Goal: Navigation & Orientation: Find specific page/section

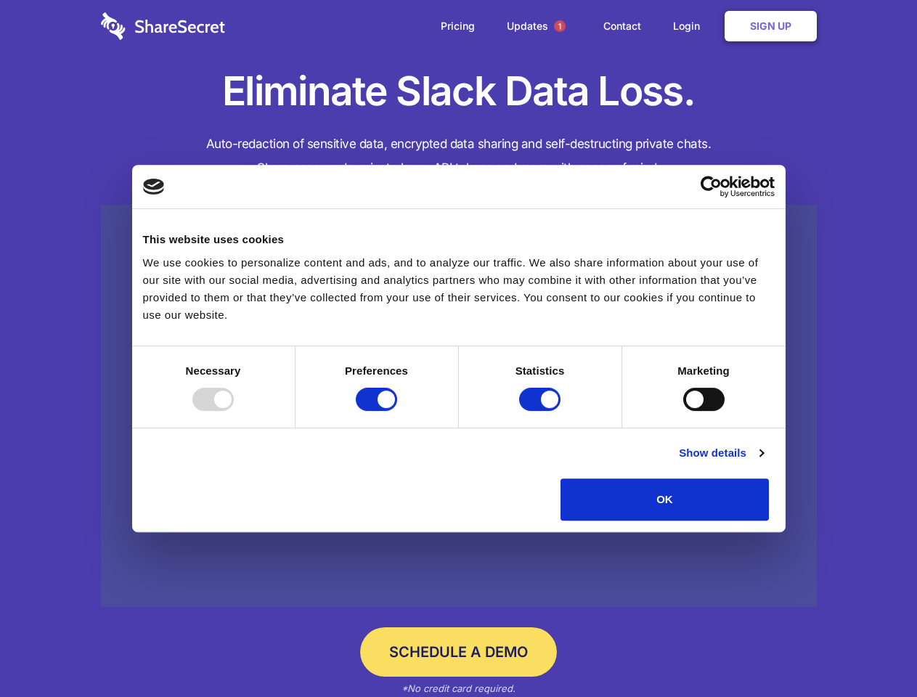
click at [234, 411] on div at bounding box center [212, 399] width 41 height 23
click at [397, 411] on input "Preferences" at bounding box center [376, 399] width 41 height 23
checkbox input "false"
click at [541, 411] on input "Statistics" at bounding box center [539, 399] width 41 height 23
checkbox input "false"
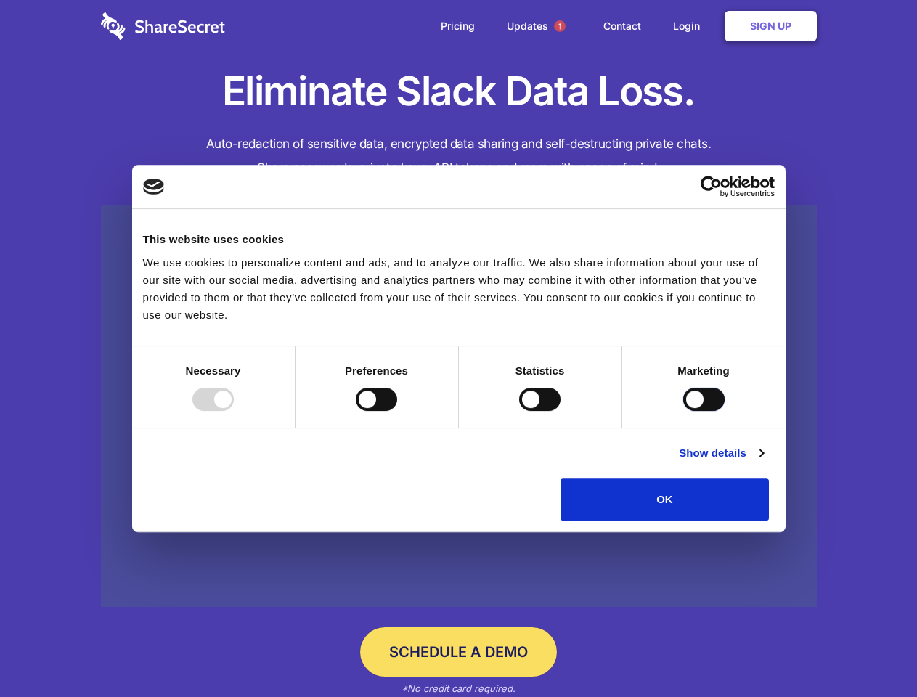
click at [683, 411] on input "Marketing" at bounding box center [703, 399] width 41 height 23
checkbox input "true"
click at [763, 462] on link "Show details" at bounding box center [721, 452] width 84 height 17
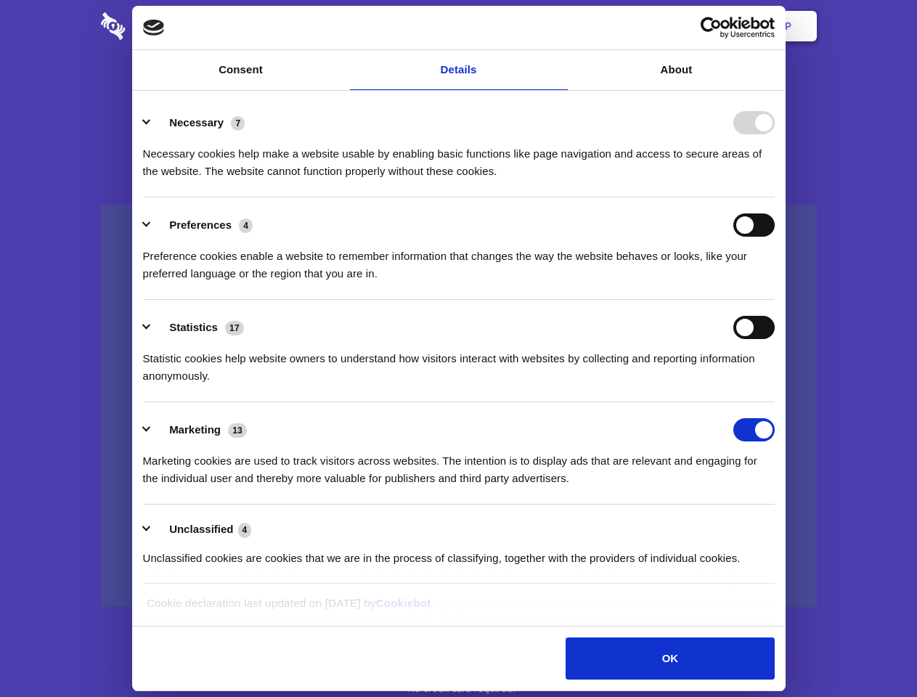
click at [781, 526] on ul "Necessary 7 Necessary cookies help make a website usable by enabling basic func…" at bounding box center [458, 339] width 645 height 489
click at [559, 26] on span "1" at bounding box center [560, 26] width 12 height 12
